Goal: Communication & Community: Answer question/provide support

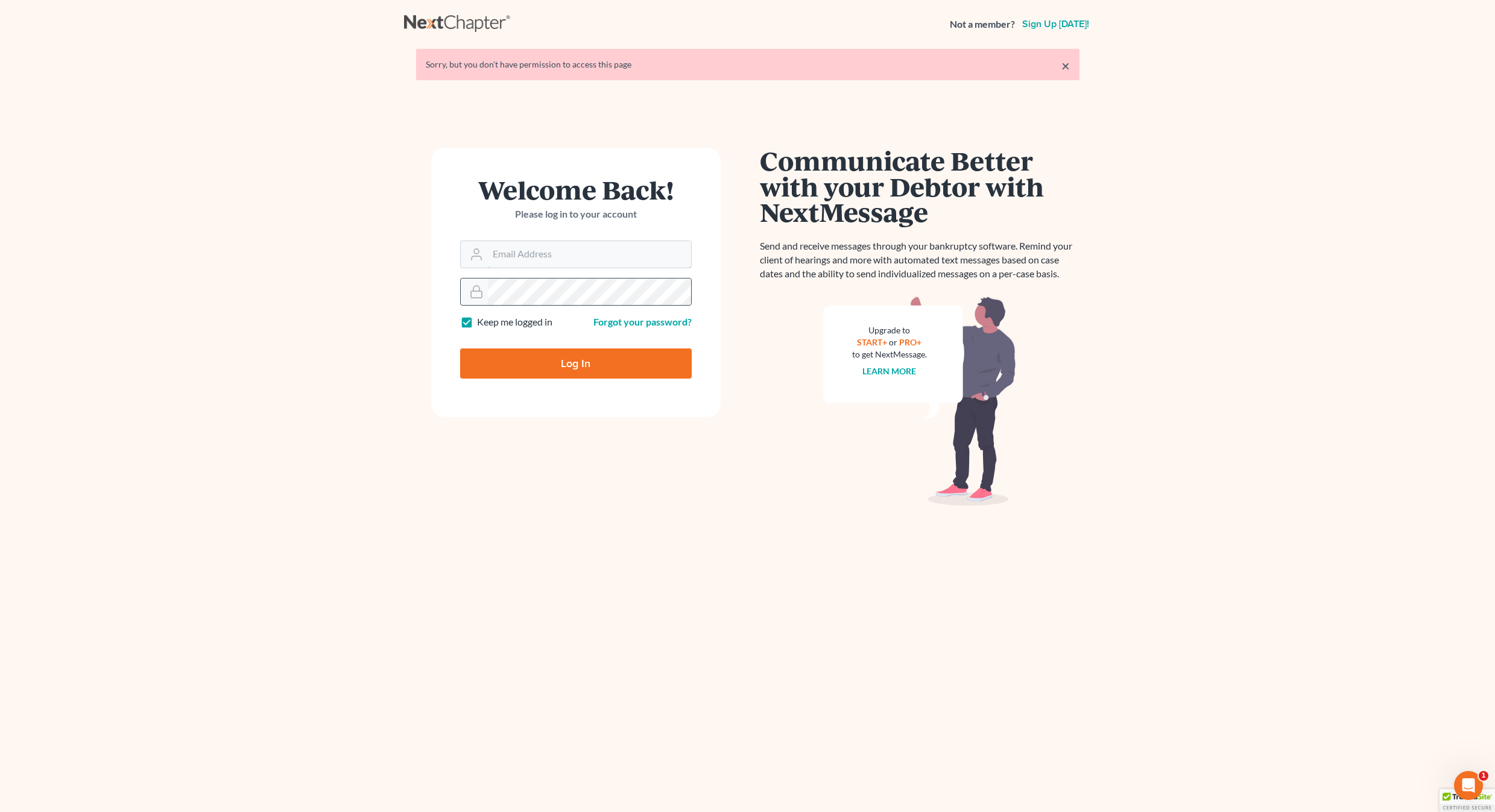
type input "[PERSON_NAME][EMAIL_ADDRESS][DOMAIN_NAME]"
click at [575, 362] on input "Log In" at bounding box center [576, 364] width 231 height 30
type input "Thinking..."
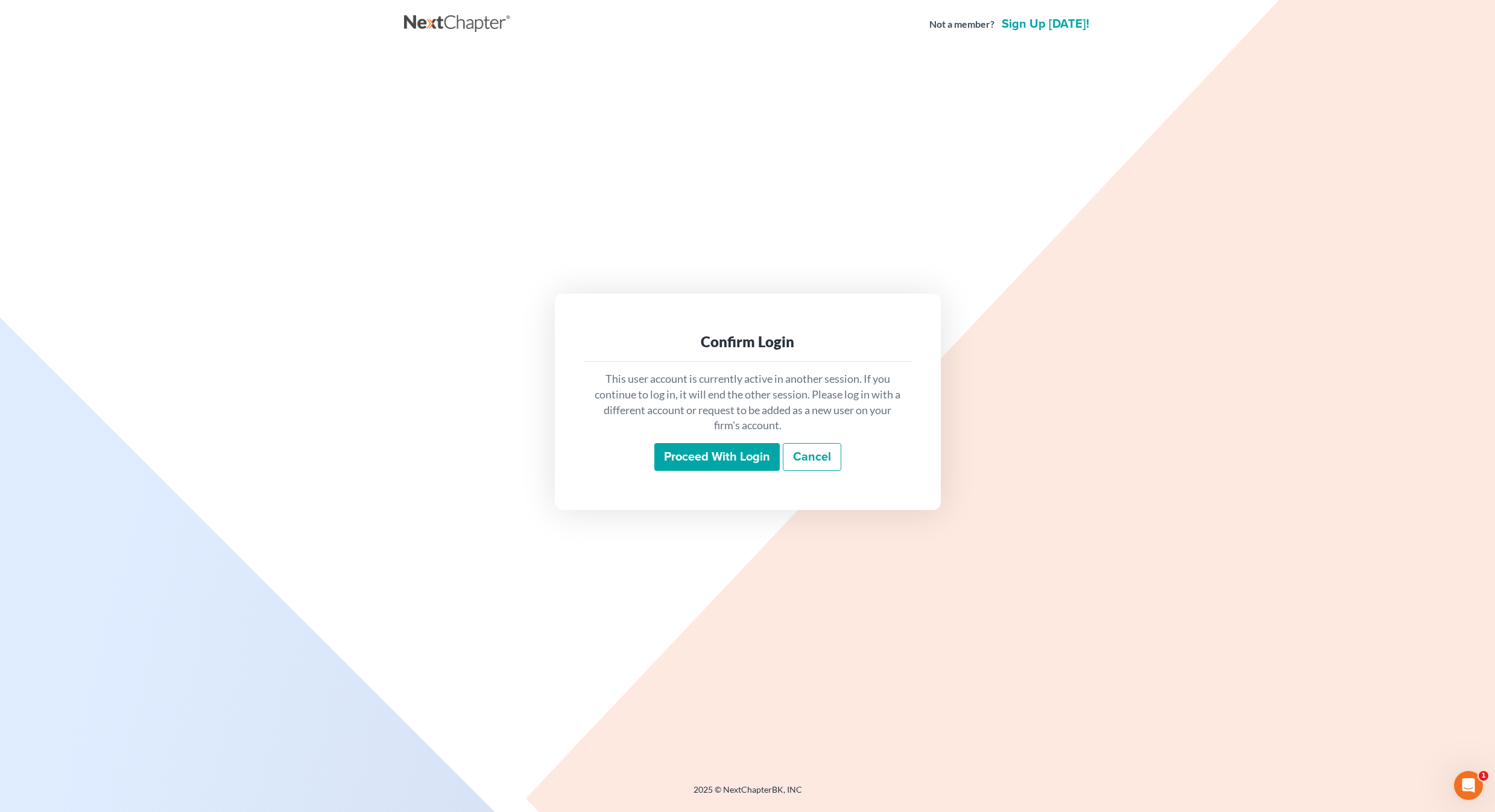
click at [681, 457] on input "Proceed with login" at bounding box center [717, 456] width 125 height 28
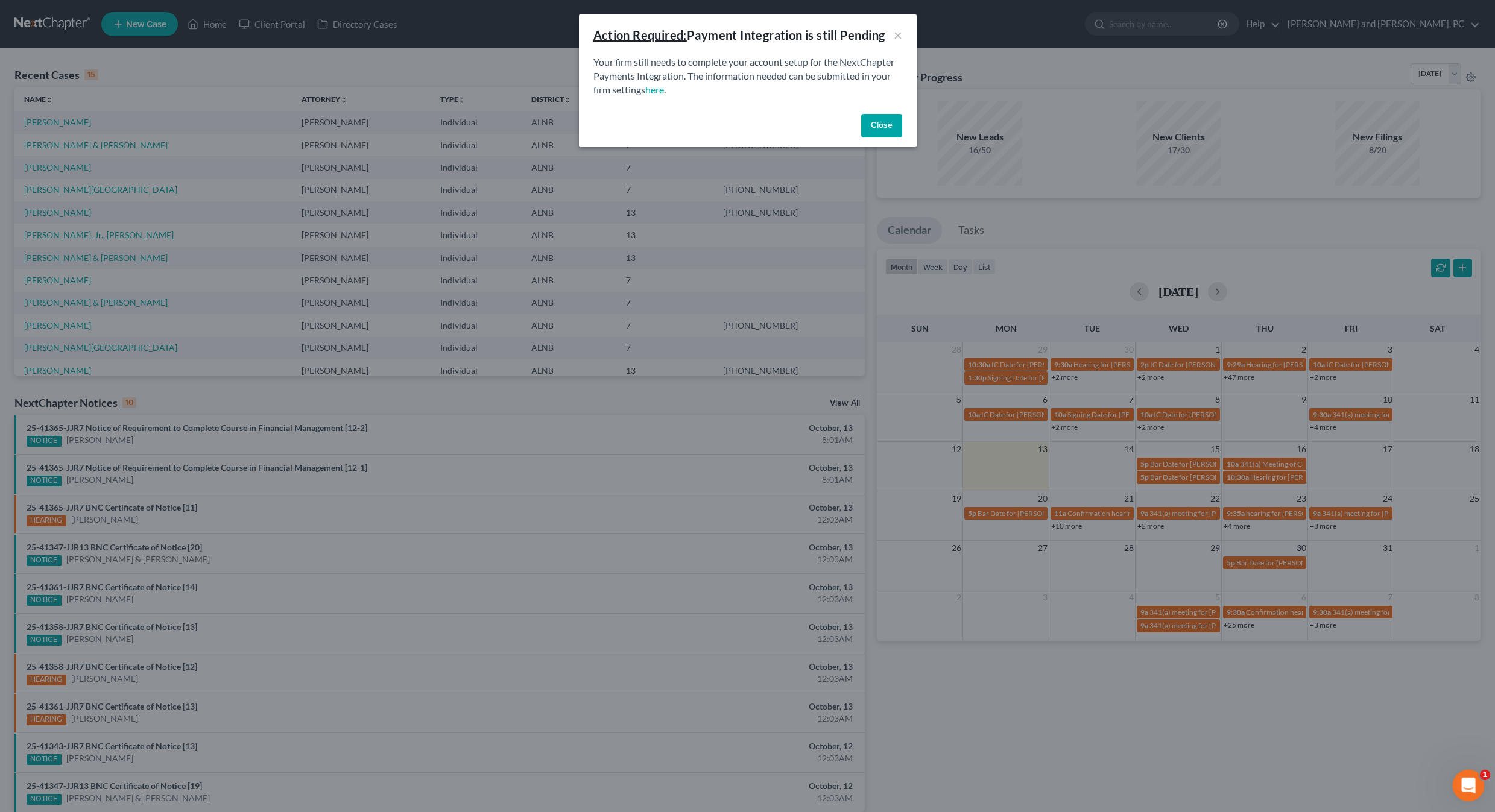
click at [1472, 787] on icon "Open Intercom Messenger" at bounding box center [1466, 783] width 20 height 20
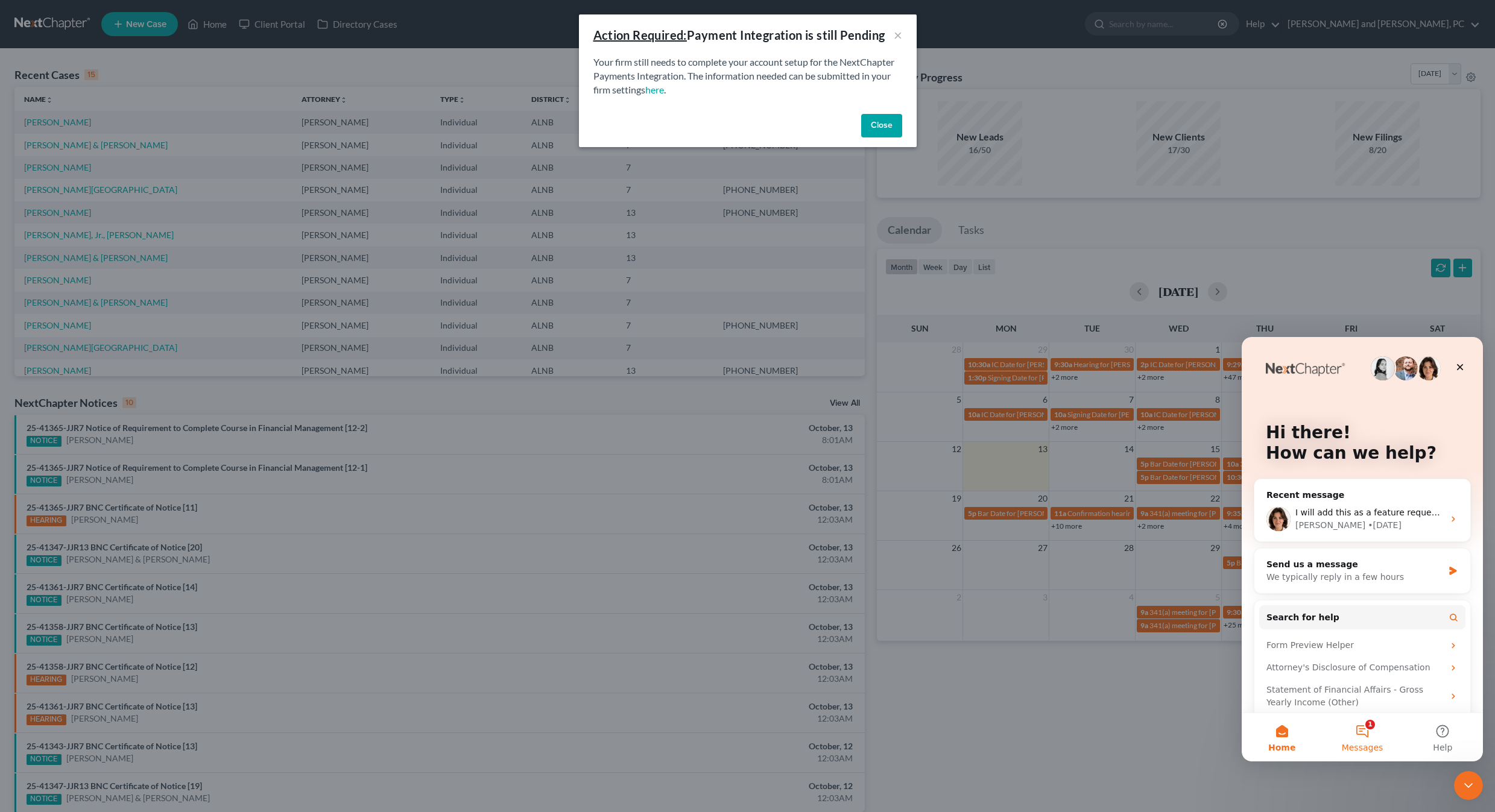
click at [1371, 733] on button "1 Messages" at bounding box center [1361, 737] width 80 height 48
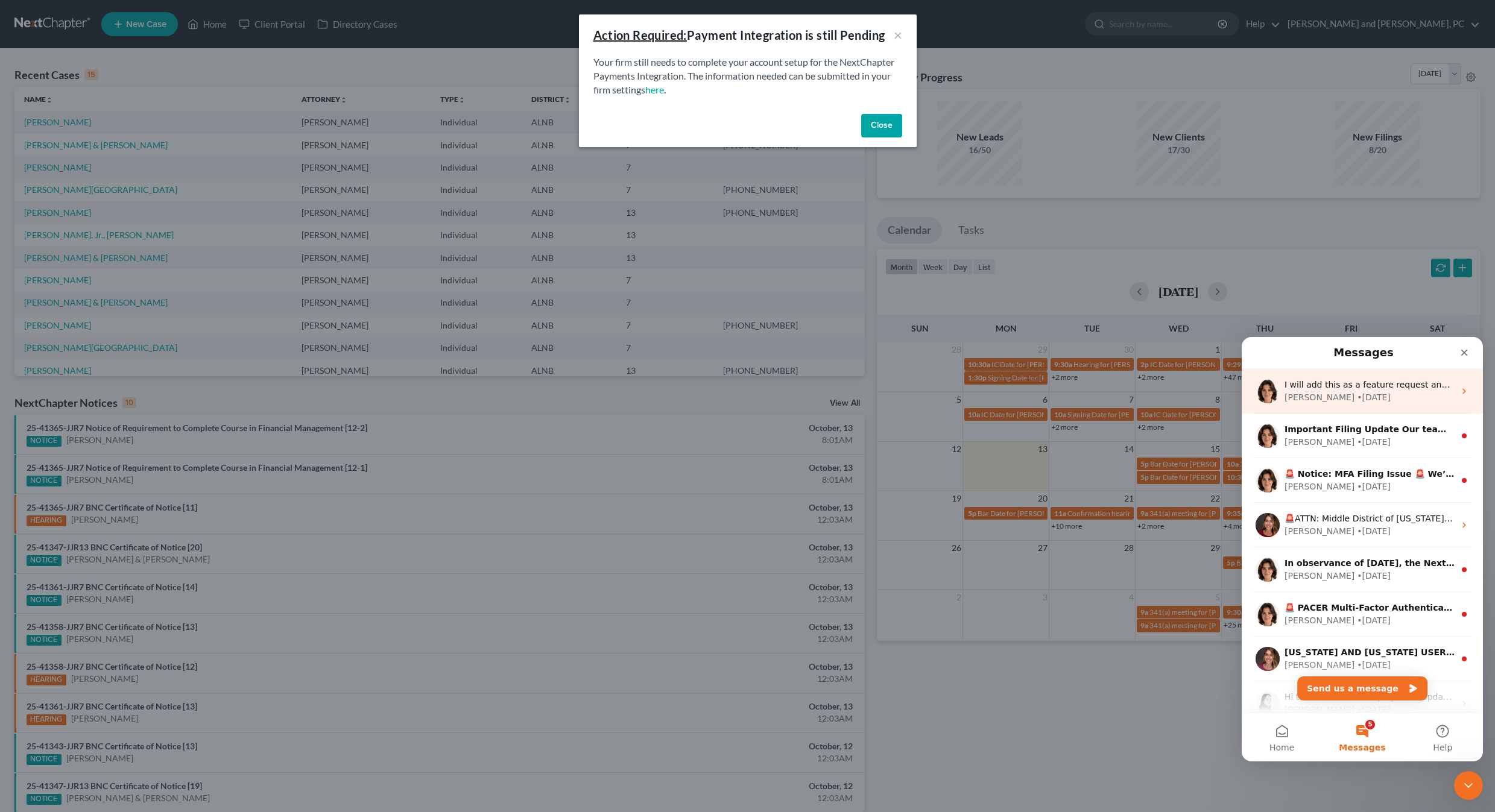
click at [1318, 407] on div "I will add this as a feature request and add your name to it so we can notify y…" at bounding box center [1362, 391] width 241 height 44
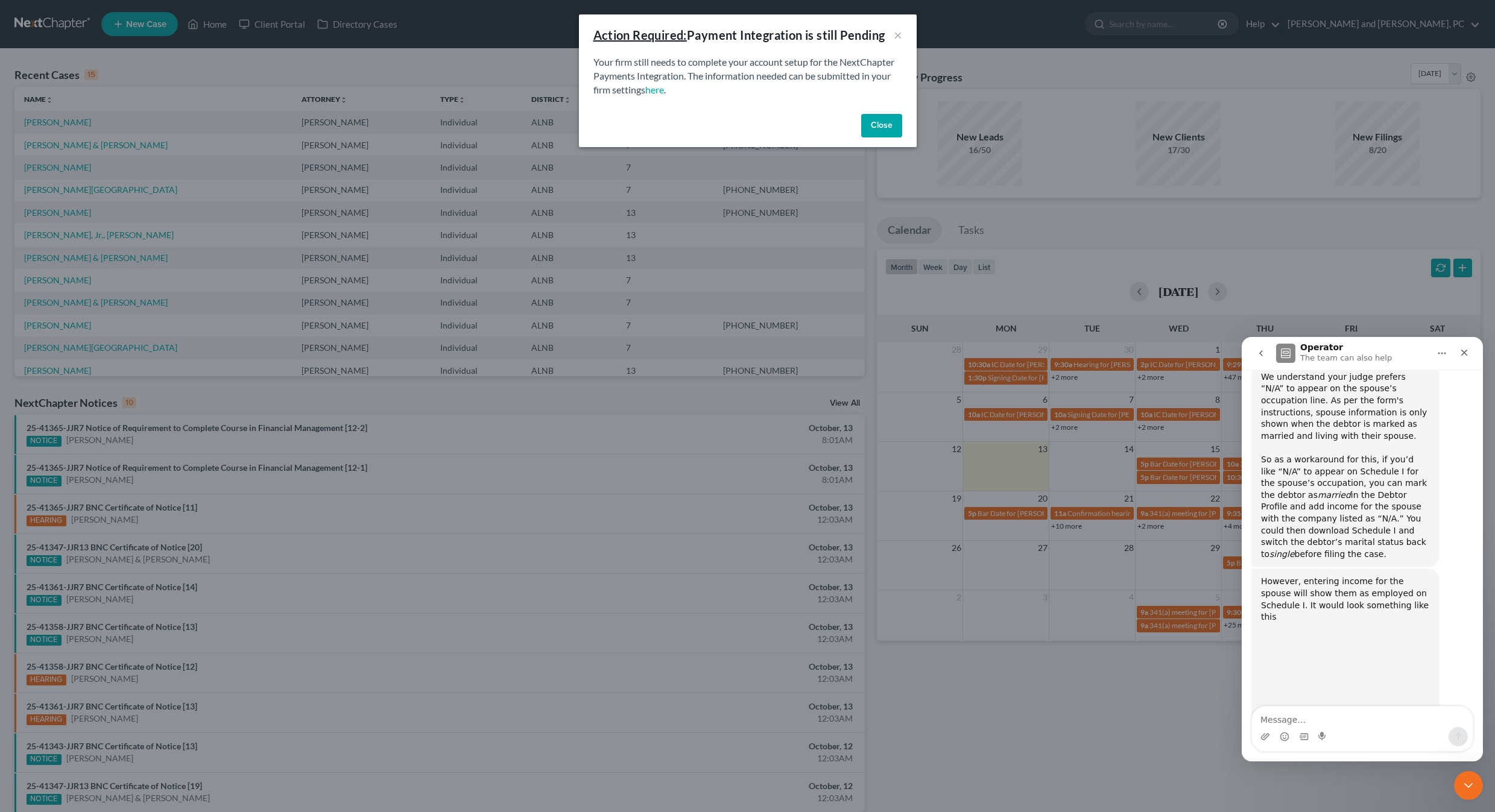
scroll to position [799, 0]
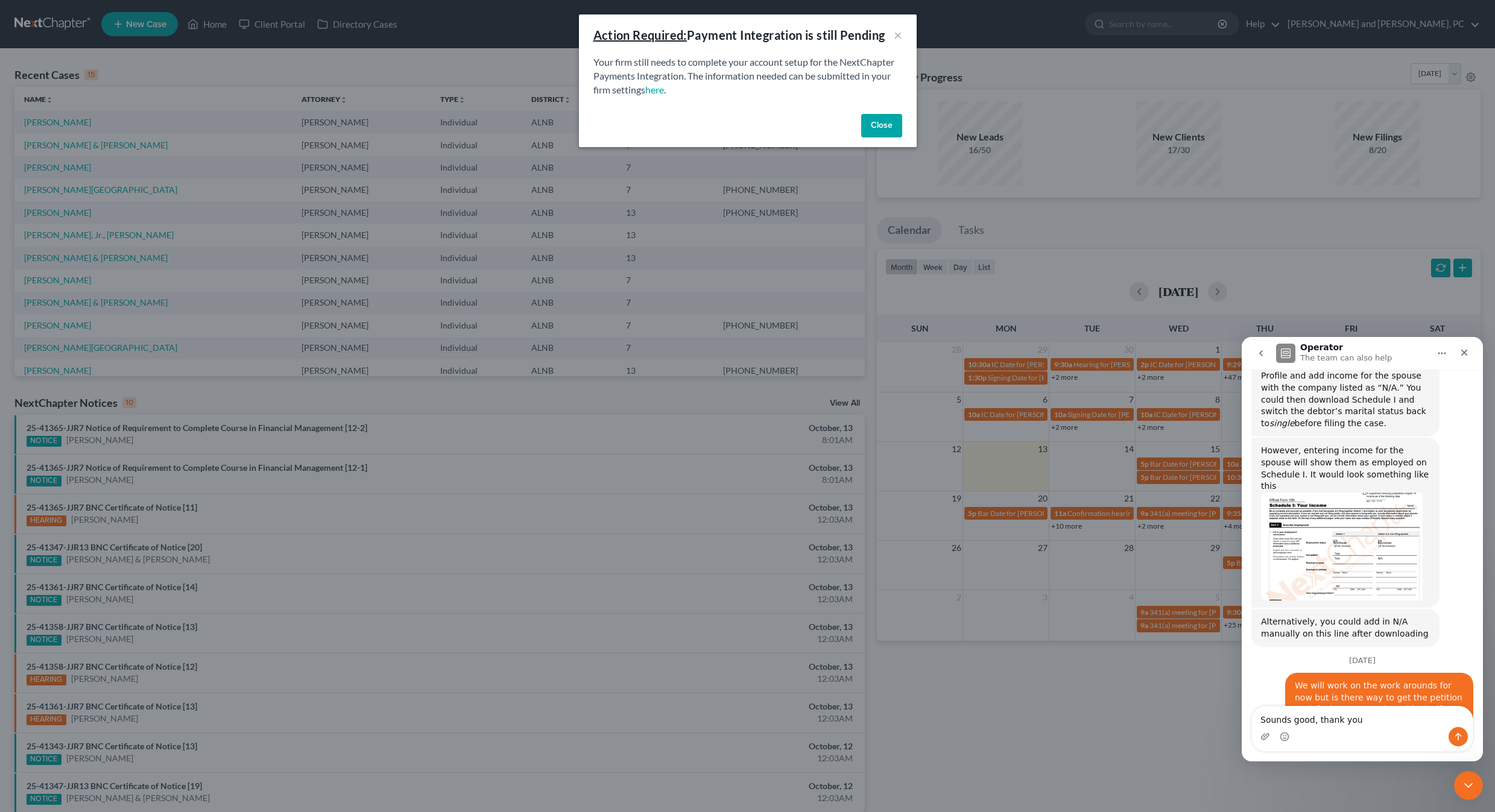
type textarea "Sounds good, thank you"
click at [1461, 735] on icon "Send a message…" at bounding box center [1458, 737] width 10 height 10
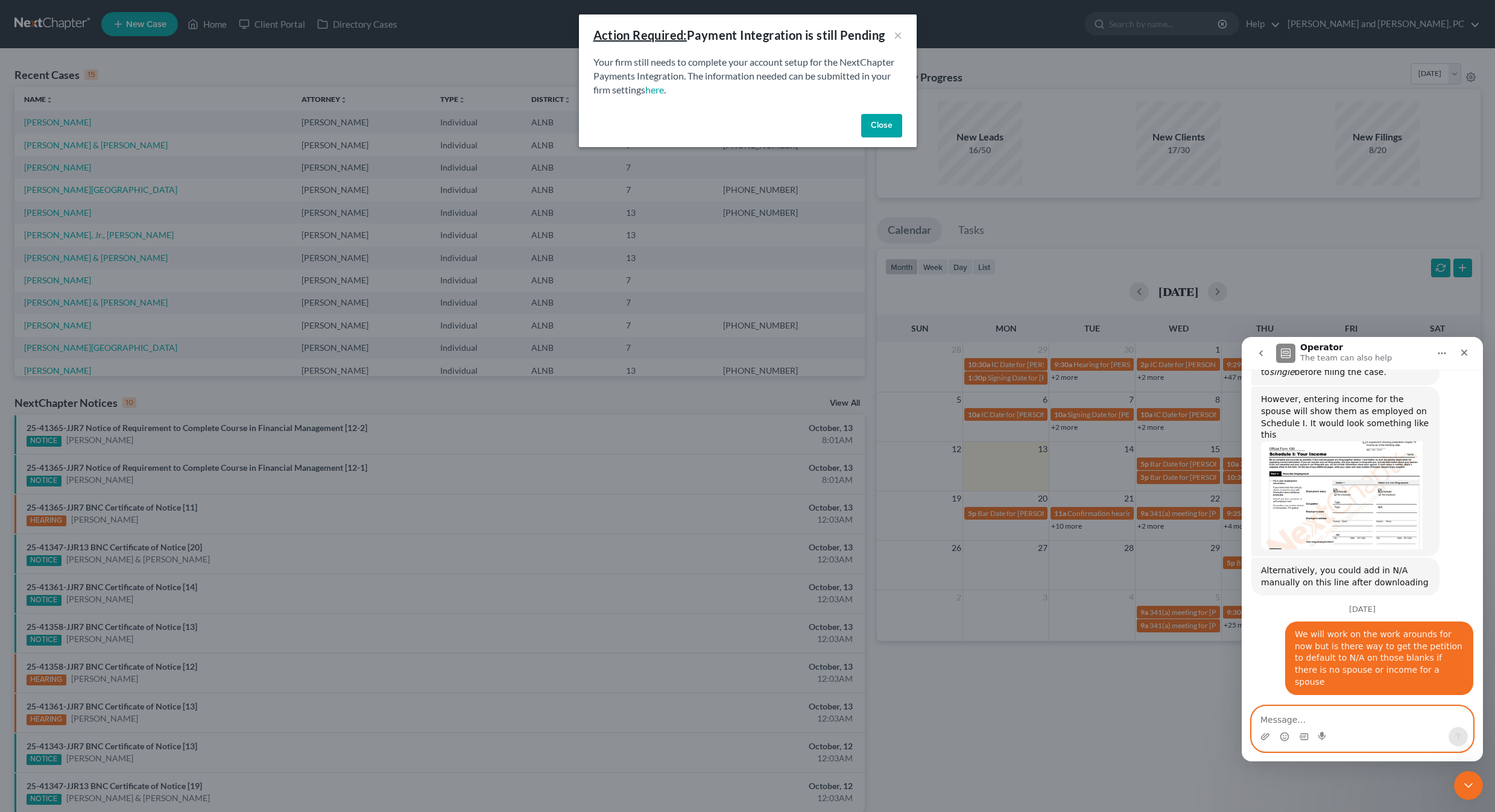
scroll to position [851, 0]
